Goal: Task Accomplishment & Management: Manage account settings

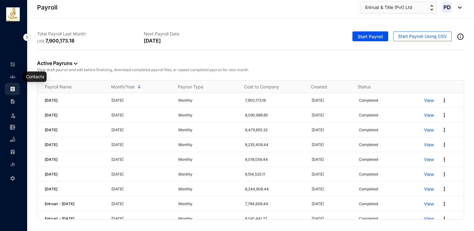
click at [14, 80] on link at bounding box center [17, 77] width 15 height 6
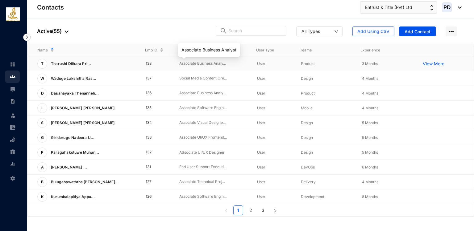
click at [210, 63] on p "Associate Business Analy..." at bounding box center [213, 64] width 68 height 6
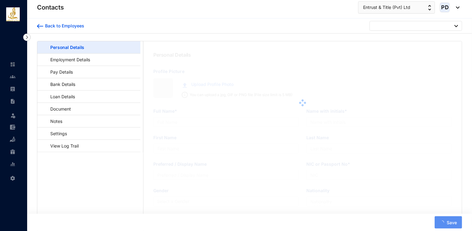
type input "Tharushi Dilhara [PERSON_NAME]"
type input "T.D.P.Liyanage"
type input "Liyanage"
type input "Tharushi"
type input "200168004458"
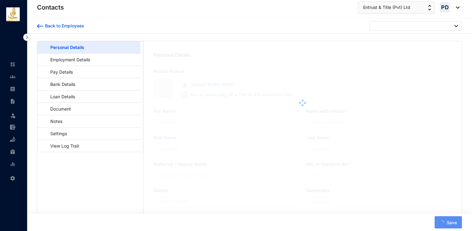
type input "[STREET_ADDRESS]"
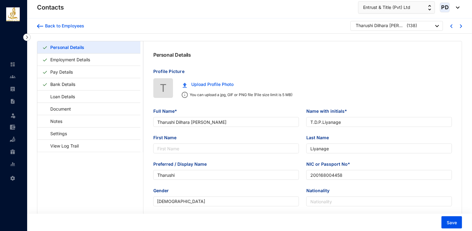
type input "[DATE]"
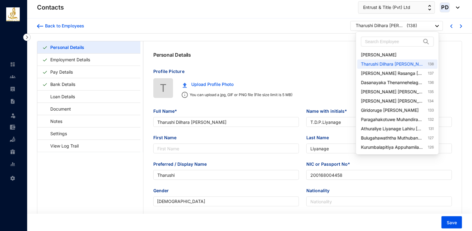
click at [384, 27] on div "Tharushi Dilhara [PERSON_NAME]" at bounding box center [380, 26] width 49 height 6
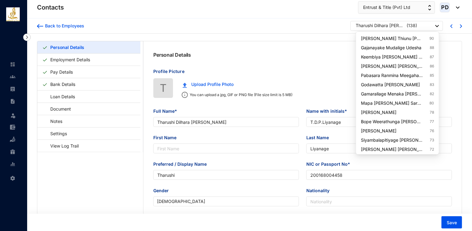
scroll to position [387, 0]
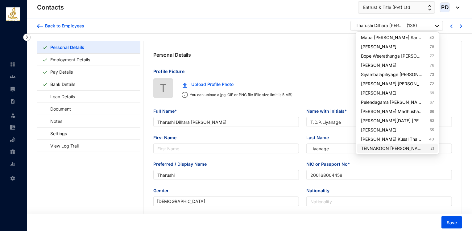
click at [388, 146] on link "TENNAKOON [PERSON_NAME] [PERSON_NAME] TENNAKOON 21" at bounding box center [397, 149] width 73 height 6
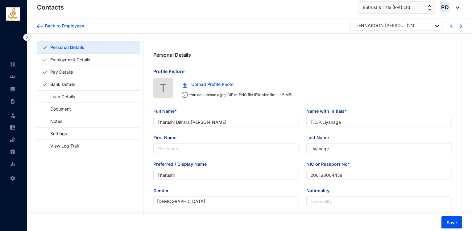
type input "TENNAKOON [PERSON_NAME] [PERSON_NAME] TENNAKOON"
type input "T.M.P.M.K.TENNAKOON"
type input "TENNAKOON"
type input "778412993V"
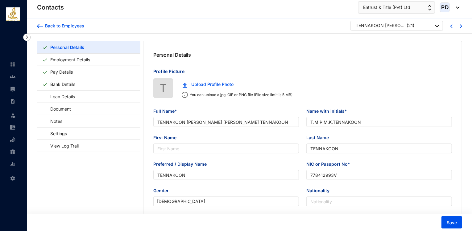
type input "[DATE]"
click at [72, 85] on link "Bank Details" at bounding box center [63, 84] width 30 height 13
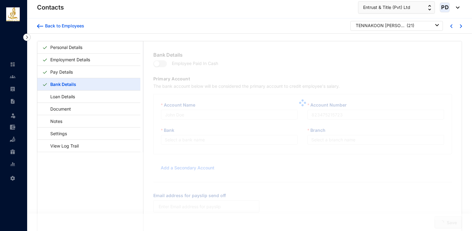
type input "T.M.P.M.K.TENNAKOON"
type input "101118820953"
type input "[PERSON_NAME][EMAIL_ADDRESS][DOMAIN_NAME]"
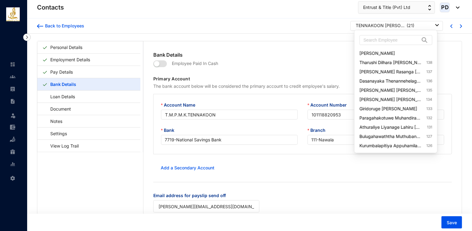
click at [360, 26] on div "TENNAKOON [PERSON_NAME] [PERSON_NAME] TENNAKOON" at bounding box center [380, 26] width 49 height 6
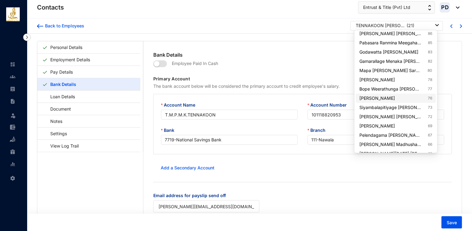
scroll to position [387, 0]
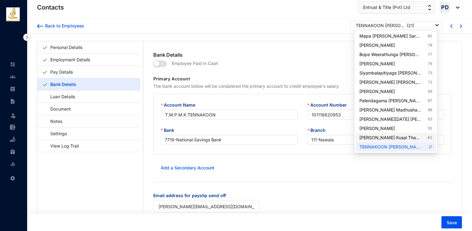
click at [413, 136] on link "[PERSON_NAME] Kusal Thamaransa [PERSON_NAME] 40" at bounding box center [395, 138] width 73 height 6
click at [429, 27] on div "[PERSON_NAME] Kusal Thamaransa [PERSON_NAME] ( 40 )" at bounding box center [397, 26] width 83 height 6
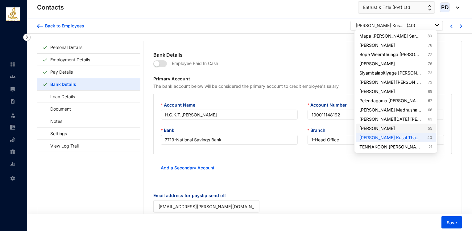
click at [416, 127] on link "[PERSON_NAME] 55" at bounding box center [395, 128] width 73 height 6
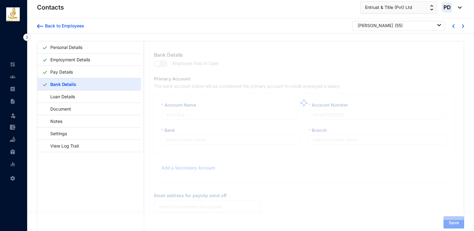
type input "R S Suriarachchi"
type input "106181155477"
type input "[PERSON_NAME][EMAIL_ADDRESS][DOMAIN_NAME]"
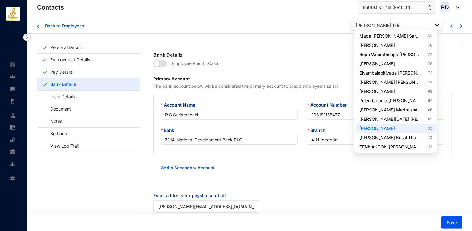
click at [379, 26] on div "[PERSON_NAME]" at bounding box center [373, 26] width 35 height 6
click at [393, 90] on link "[PERSON_NAME] 69" at bounding box center [395, 91] width 73 height 6
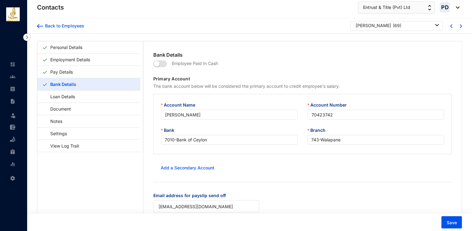
click at [375, 29] on div "[PERSON_NAME] ( 69 )" at bounding box center [396, 26] width 92 height 10
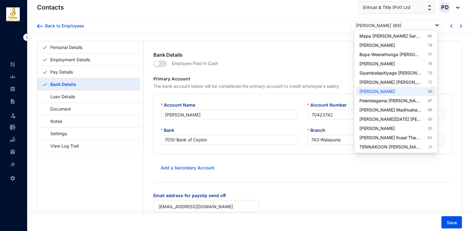
click at [386, 27] on div "[PERSON_NAME] ( 69 )" at bounding box center [397, 26] width 83 height 6
click at [400, 55] on link "Bope Weerathunga Manul Binusha 77" at bounding box center [395, 54] width 73 height 6
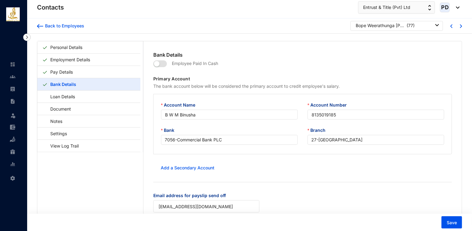
click at [371, 30] on div "Bope Weerathunga [PERSON_NAME] ( 77 )" at bounding box center [396, 26] width 92 height 10
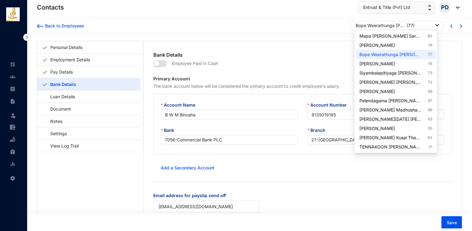
click at [385, 27] on div "Bope Weerathunga [PERSON_NAME]" at bounding box center [380, 26] width 49 height 6
click at [397, 38] on link "Mapa [PERSON_NAME] Sarathchandra 80" at bounding box center [395, 36] width 73 height 6
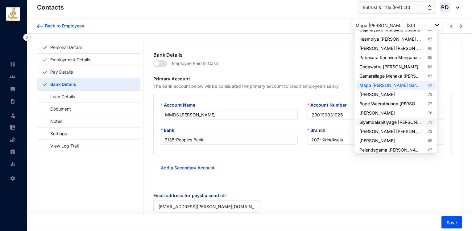
scroll to position [337, 0]
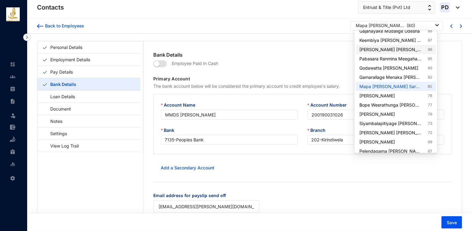
click at [393, 51] on link "[PERSON_NAME] [PERSON_NAME] 86" at bounding box center [395, 50] width 73 height 6
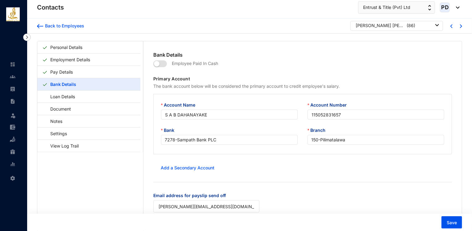
click at [411, 22] on div "[PERSON_NAME] [PERSON_NAME] ( 86 )" at bounding box center [396, 26] width 92 height 10
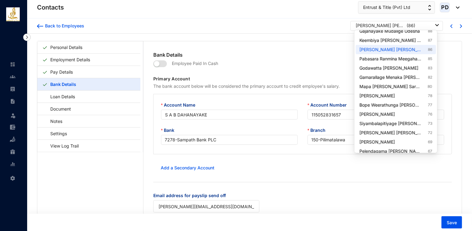
click at [410, 24] on p "( 86 )" at bounding box center [410, 26] width 9 height 6
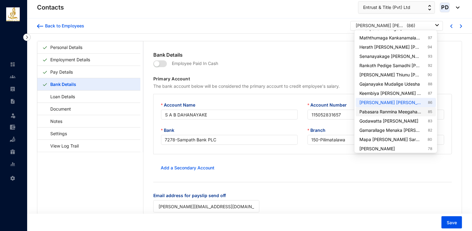
scroll to position [281, 0]
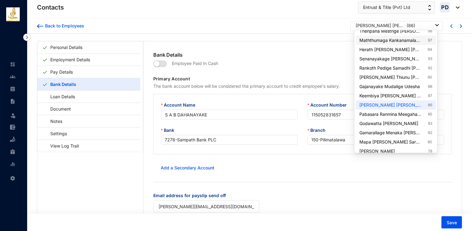
click at [405, 42] on link "Maththumaga Kankanamalage Sithma Sadumina Alwis 97" at bounding box center [395, 40] width 73 height 6
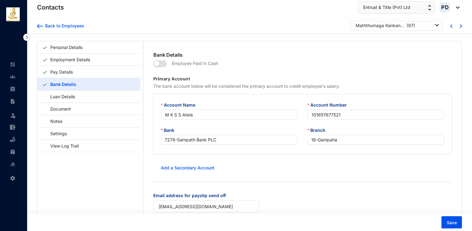
click at [368, 29] on div "Maththumaga Kankanamalage Sithma Sadumina Alwis ( 97 )" at bounding box center [396, 26] width 92 height 10
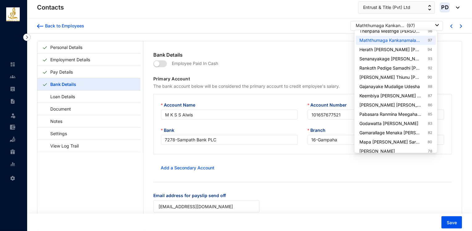
click at [368, 27] on div "Maththumaga Kankanamalage Sithma Sadumina Alwis" at bounding box center [380, 26] width 49 height 6
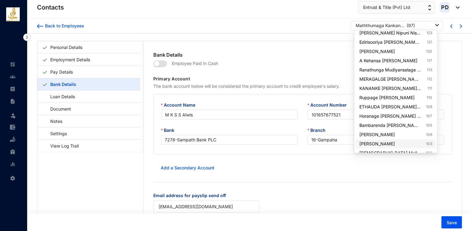
scroll to position [139, 0]
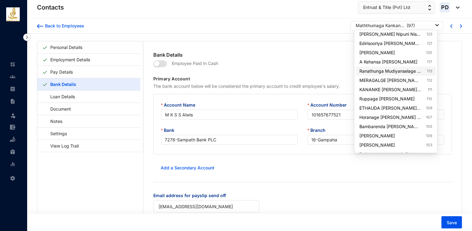
click at [401, 72] on link "Ranathunga Mudiyanselage [PERSON_NAME] 113" at bounding box center [395, 71] width 73 height 6
click at [381, 27] on div "Ranathunga Mudiyanselage [PERSON_NAME]" at bounding box center [380, 26] width 49 height 6
click at [388, 32] on link "[PERSON_NAME] Nipuni Nishadini [PERSON_NAME] 123" at bounding box center [395, 34] width 73 height 6
click at [363, 26] on div "[PERSON_NAME] Nipuni Nishadini [PERSON_NAME]" at bounding box center [380, 26] width 49 height 6
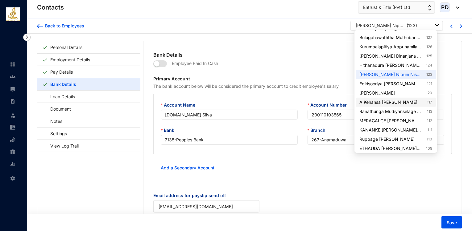
scroll to position [98, 0]
click at [392, 64] on link "Hithanadura [PERSON_NAME] Niranga [PERSON_NAME] 124" at bounding box center [395, 66] width 73 height 6
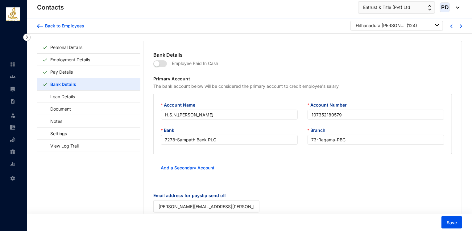
click at [396, 29] on div "Hithanadura [PERSON_NAME] Niranga [PERSON_NAME] ( 124 )" at bounding box center [396, 26] width 92 height 10
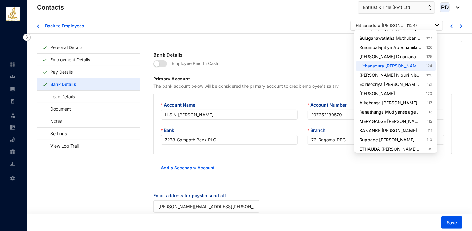
click at [396, 26] on div "Hithanadura [PERSON_NAME] Niranga [PERSON_NAME]" at bounding box center [380, 26] width 49 height 6
click at [403, 45] on link "Kurumbalapitiya Appuhamilage [PERSON_NAME] Nipunika De Alwis 126" at bounding box center [395, 47] width 73 height 6
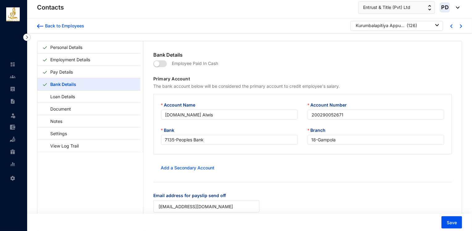
click at [403, 20] on div "Back to Employees Kurumbalapitiya Appuhamilage [PERSON_NAME] Nipunika De Alwis …" at bounding box center [249, 25] width 445 height 15
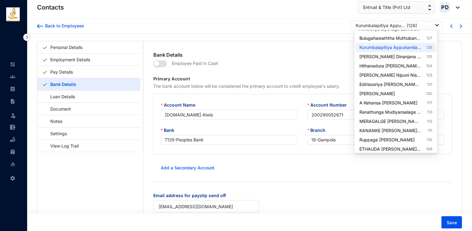
click at [403, 26] on div "Kurumbalapitiya Appuhamilage [PERSON_NAME] Nipunika De Alwis ( 126 )" at bounding box center [397, 26] width 83 height 6
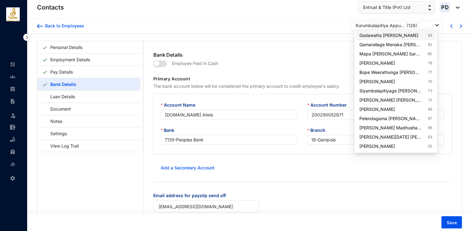
scroll to position [372, 0]
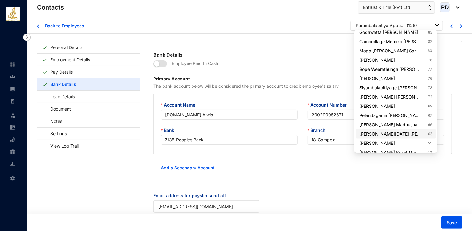
click at [403, 134] on link "[PERSON_NAME][DATE] [PERSON_NAME] 63" at bounding box center [395, 134] width 73 height 6
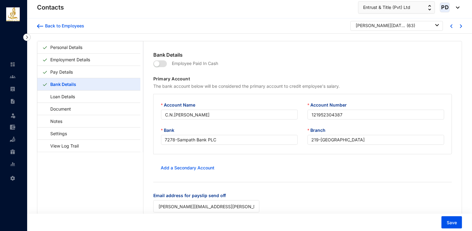
click at [413, 29] on div "[PERSON_NAME][DATE] [PERSON_NAME] ( 63 )" at bounding box center [396, 26] width 92 height 10
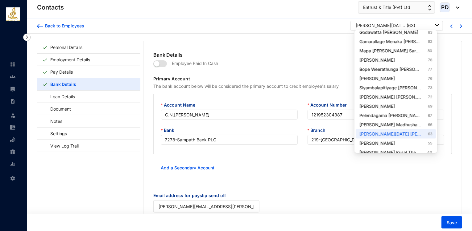
click at [413, 27] on div "[PERSON_NAME][DATE] [PERSON_NAME] ( 63 )" at bounding box center [397, 26] width 83 height 6
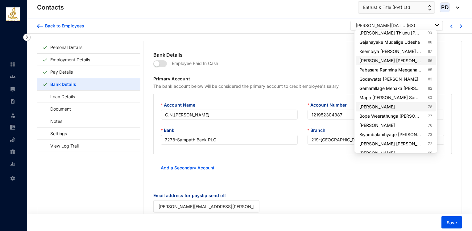
scroll to position [326, 0]
click at [414, 71] on link "Pabasara Ranmina Meegahakumbura 85" at bounding box center [395, 70] width 73 height 6
click at [391, 23] on div "Pabasara Ranmina Meegahakumbura" at bounding box center [380, 26] width 49 height 6
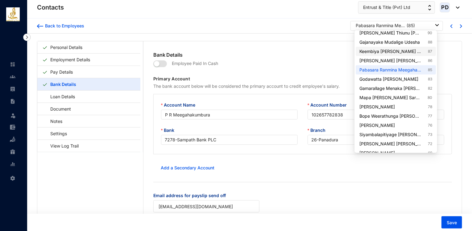
click at [405, 52] on link "Keembiya [PERSON_NAME] Madhushan 87" at bounding box center [395, 51] width 73 height 6
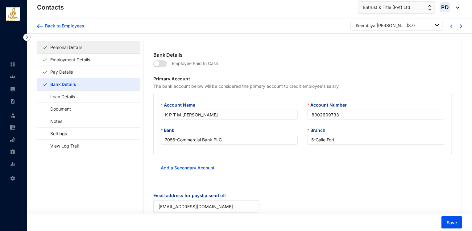
click at [85, 49] on link "Personal Details" at bounding box center [66, 47] width 37 height 13
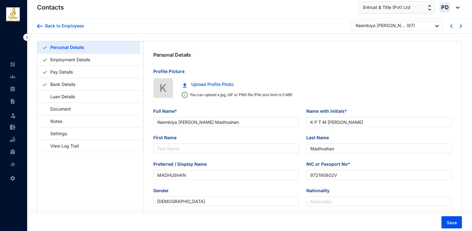
type input "[DATE]"
click at [57, 72] on link "Pay Details" at bounding box center [61, 72] width 27 height 13
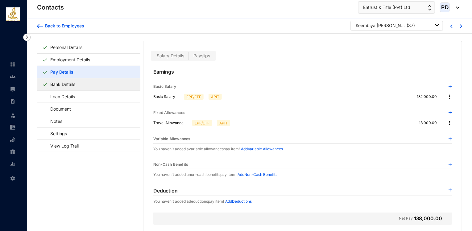
click at [74, 84] on link "Bank Details" at bounding box center [63, 84] width 30 height 13
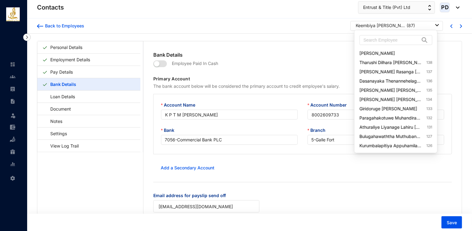
click at [381, 23] on div "Keembiya [PERSON_NAME] Madhushan" at bounding box center [380, 26] width 49 height 6
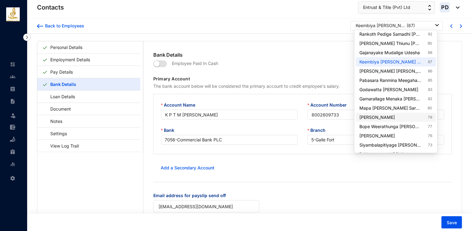
scroll to position [333, 0]
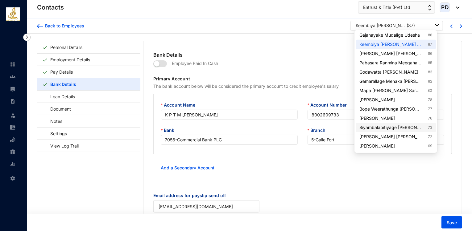
click at [410, 129] on link "Siyambalapitiyage [PERSON_NAME] [PERSON_NAME] 73" at bounding box center [395, 128] width 73 height 6
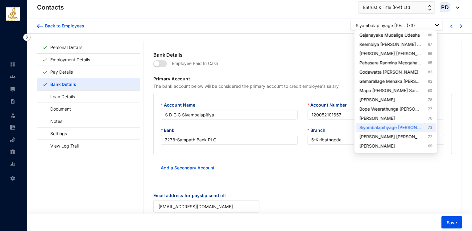
click at [385, 24] on div "Siyambalapitiyage [PERSON_NAME] [PERSON_NAME]" at bounding box center [380, 26] width 49 height 6
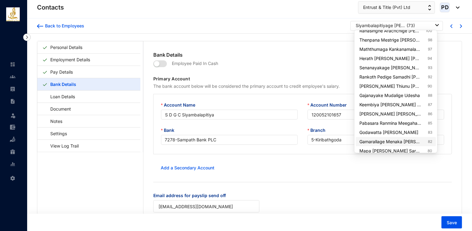
scroll to position [271, 0]
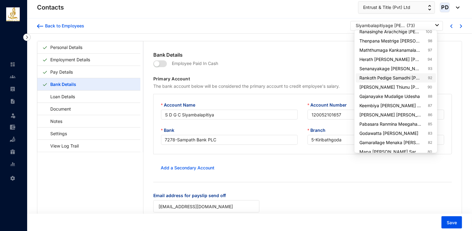
click at [409, 76] on link "Rankoth Pedige Samadhi [PERSON_NAME] 92" at bounding box center [395, 78] width 73 height 6
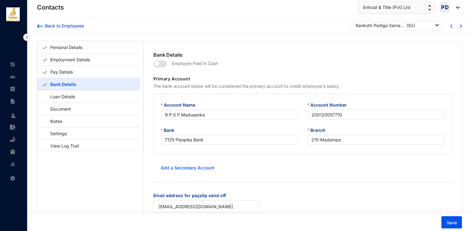
click at [383, 29] on div "Rankoth Pedige Samadhi [PERSON_NAME] ( 92 )" at bounding box center [396, 26] width 92 height 10
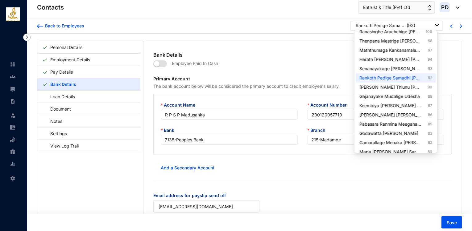
click at [382, 28] on div "Rankoth Pedige Samadhi [PERSON_NAME]" at bounding box center [380, 26] width 49 height 6
click at [405, 88] on link "[PERSON_NAME] Thiunu [PERSON_NAME] 90" at bounding box center [395, 87] width 73 height 6
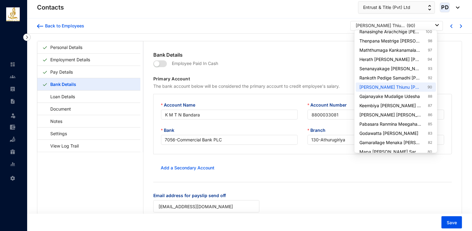
click at [411, 27] on p "( 90 )" at bounding box center [410, 26] width 9 height 6
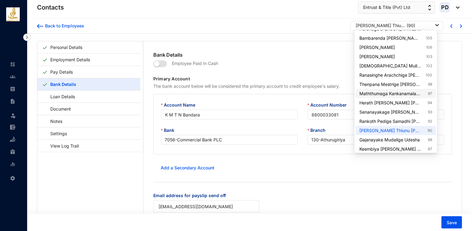
scroll to position [224, 0]
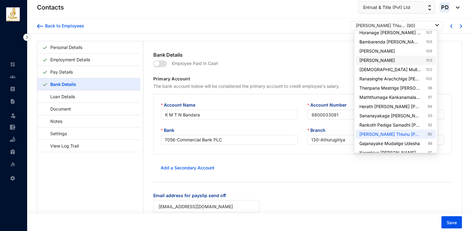
click at [417, 60] on link "[PERSON_NAME] 103" at bounding box center [395, 60] width 73 height 6
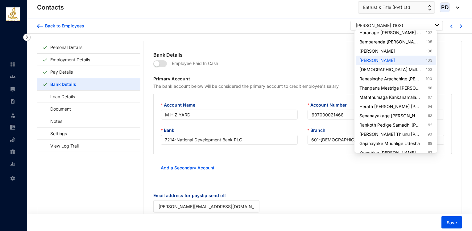
click at [372, 24] on div "[PERSON_NAME]" at bounding box center [373, 26] width 35 height 6
click at [379, 69] on link "[DEMOGRAPHIC_DATA] Mullalage Kaveesha [PERSON_NAME] 102" at bounding box center [395, 70] width 73 height 6
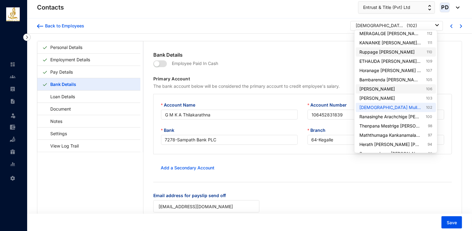
scroll to position [186, 0]
click at [417, 52] on link "Ruppage [PERSON_NAME] 110" at bounding box center [395, 52] width 73 height 6
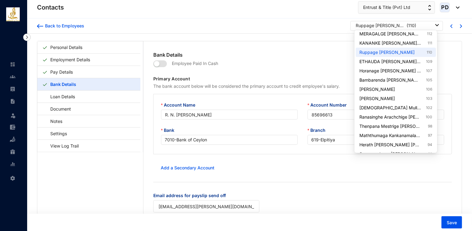
click at [409, 27] on p "( 110 )" at bounding box center [411, 26] width 10 height 6
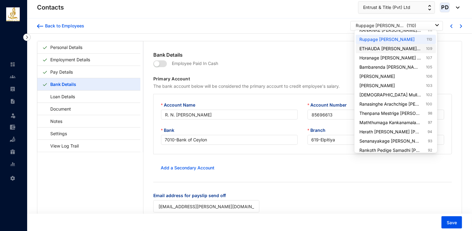
scroll to position [201, 0]
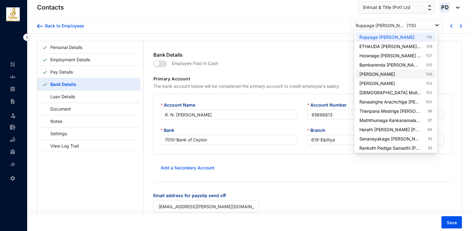
click at [421, 74] on link "[PERSON_NAME] 106" at bounding box center [395, 74] width 73 height 6
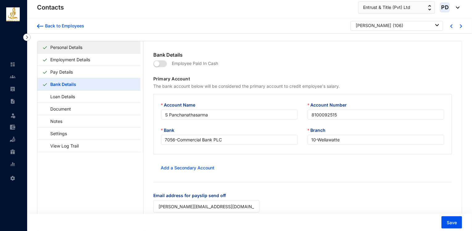
click at [85, 50] on link "Personal Details" at bounding box center [66, 47] width 37 height 13
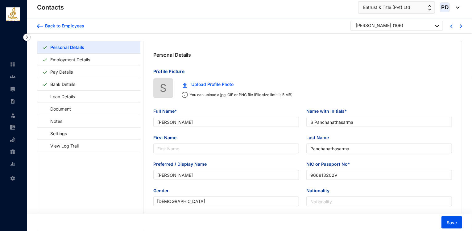
type input "[DATE]"
click at [53, 85] on link "Bank Details" at bounding box center [63, 84] width 30 height 13
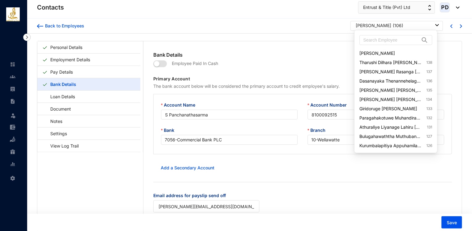
click at [423, 27] on div "[PERSON_NAME] ( 106 )" at bounding box center [397, 26] width 83 height 6
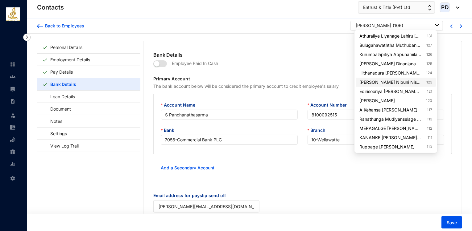
scroll to position [105, 0]
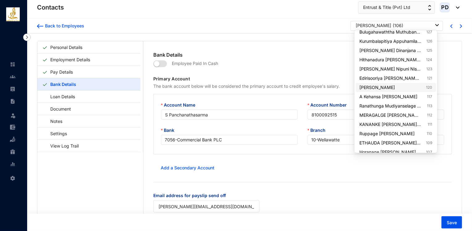
click at [417, 87] on link "[PERSON_NAME] 120" at bounding box center [395, 87] width 73 height 6
click at [384, 25] on div "[PERSON_NAME]" at bounding box center [373, 26] width 35 height 6
click at [406, 79] on link "Edirisooriya [PERSON_NAME] Iroshani Roopasinghe 121" at bounding box center [395, 78] width 73 height 6
click at [393, 26] on div "Edirisooriya [PERSON_NAME] [PERSON_NAME]" at bounding box center [380, 26] width 49 height 6
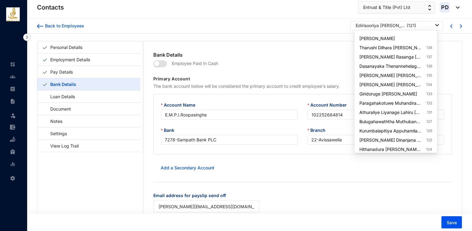
scroll to position [14, 0]
click at [410, 111] on link "Athuraliye Liyanage Lahiru [PERSON_NAME] 131" at bounding box center [395, 113] width 73 height 6
click at [388, 26] on div "Athuraliye Liyanage Lahiru [PERSON_NAME]" at bounding box center [380, 26] width 49 height 6
click at [409, 68] on link "Dasanayaka Thenannehelage [PERSON_NAME] 136" at bounding box center [395, 67] width 73 height 6
click at [412, 26] on p "( 136 )" at bounding box center [411, 26] width 10 height 6
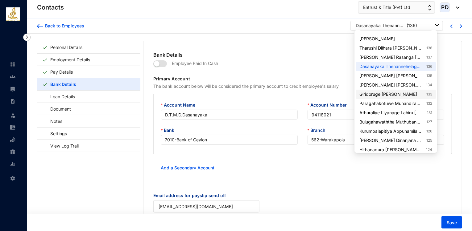
click at [404, 93] on link "Giridoruge [PERSON_NAME] 133" at bounding box center [395, 94] width 73 height 6
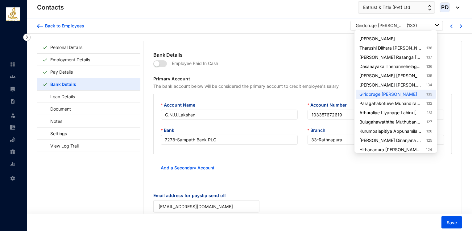
click at [370, 26] on div "Giridoruge [PERSON_NAME]" at bounding box center [380, 26] width 49 height 6
click at [413, 48] on link "Tharushi Dilhara [PERSON_NAME] 138" at bounding box center [395, 48] width 73 height 6
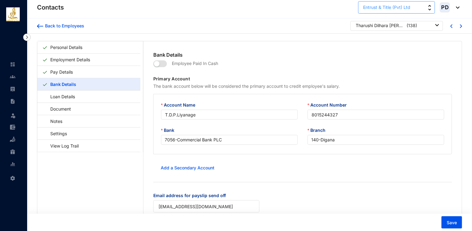
click at [370, 12] on button "Entrust & Title (Pvt) Ltd" at bounding box center [396, 7] width 77 height 12
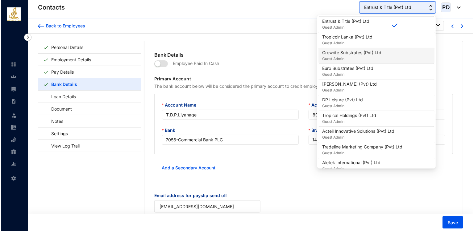
scroll to position [335, 0]
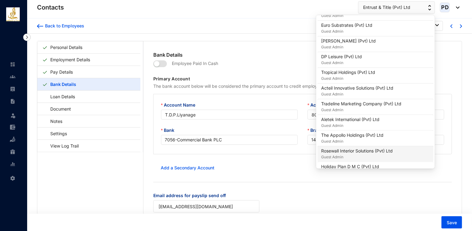
click at [344, 148] on p "Rosewall Interior Solutions (Pvt) Ltd" at bounding box center [357, 151] width 72 height 6
